Goal: Task Accomplishment & Management: Manage account settings

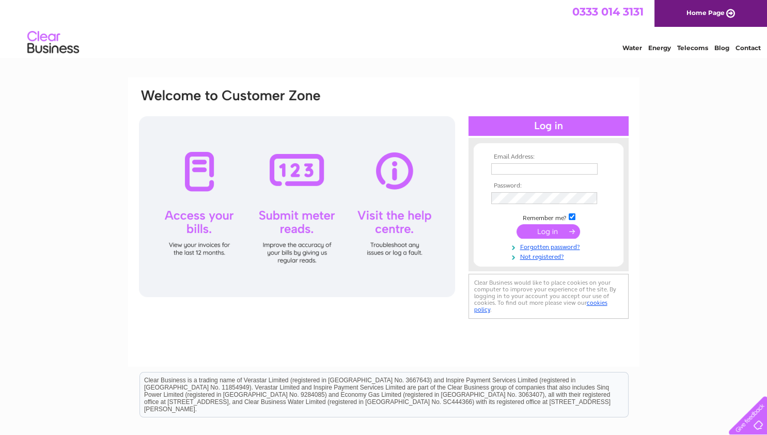
click at [507, 173] on input "text" at bounding box center [544, 168] width 106 height 11
type input "l"
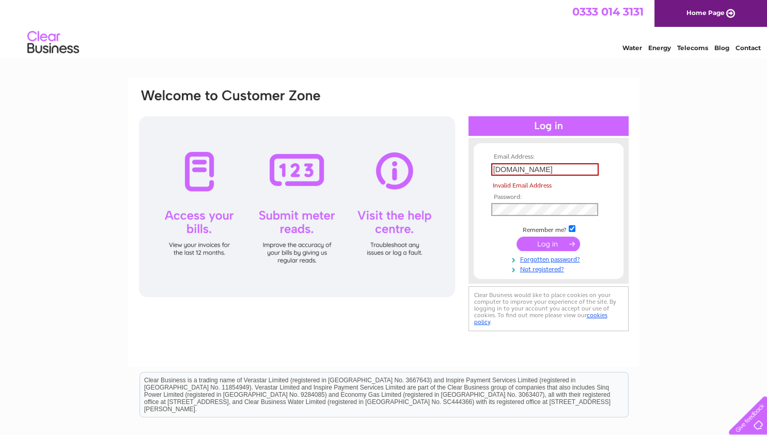
click at [564, 166] on input "gaun.yersel.ltd" at bounding box center [544, 169] width 107 height 12
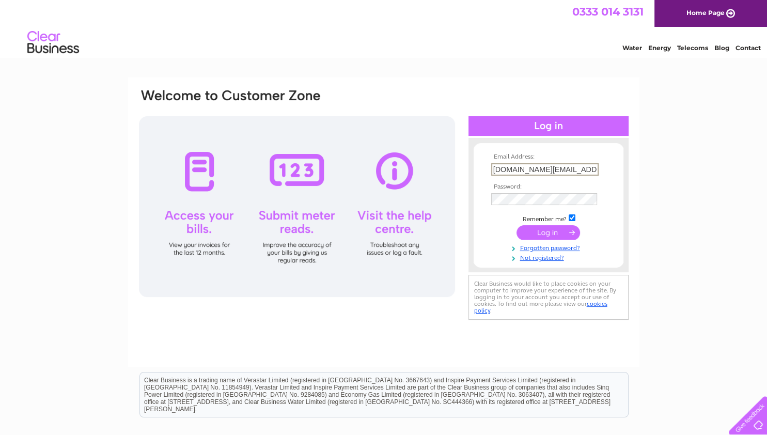
type input "gaun.yersel.ltd@gmail.com"
click at [573, 215] on input "checkbox" at bounding box center [572, 217] width 7 height 7
checkbox input "false"
click at [567, 229] on input "submit" at bounding box center [549, 231] width 64 height 14
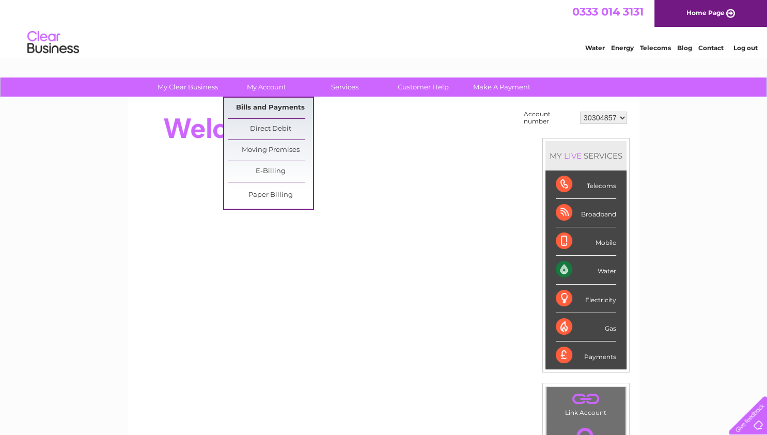
click at [275, 110] on link "Bills and Payments" at bounding box center [270, 108] width 85 height 21
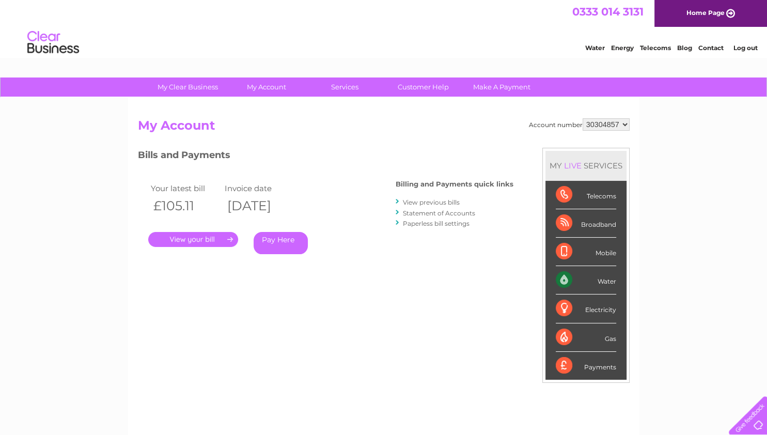
click at [198, 241] on link "." at bounding box center [193, 239] width 90 height 15
